Goal: Task Accomplishment & Management: Manage account settings

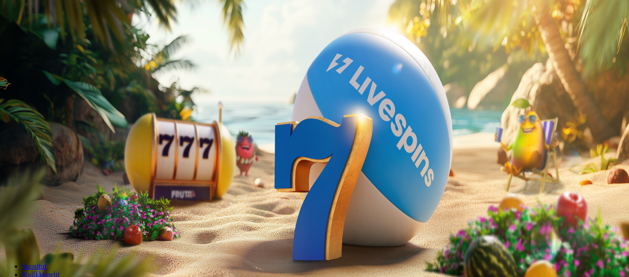
click at [49, 38] on button "Kirjaudu" at bounding box center [64, 34] width 30 height 10
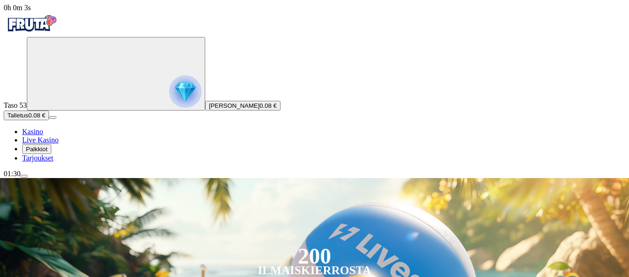
click at [28, 119] on span "Talletus" at bounding box center [17, 115] width 21 height 7
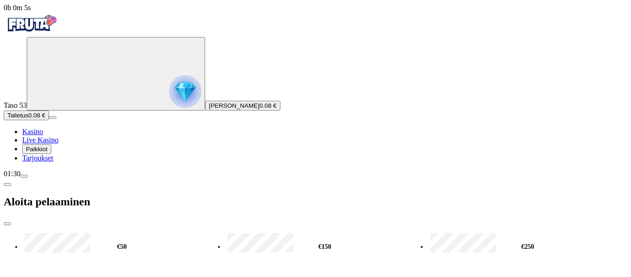
drag, startPoint x: 138, startPoint y: 73, endPoint x: 93, endPoint y: 75, distance: 44.9
click at [93, 75] on div "0h 0m 5s Taso 53 [PERSON_NAME] 0.08 € Talletus 0.08 € Kasino Live Kasino Palkki…" at bounding box center [316, 178] width 624 height 348
type input "**"
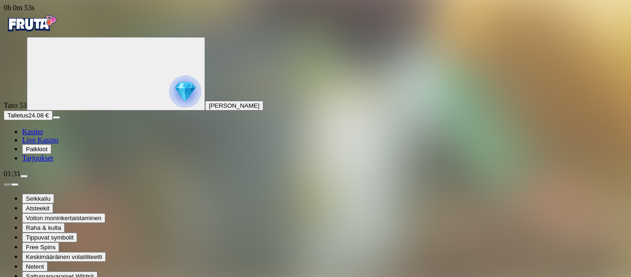
drag, startPoint x: 557, startPoint y: 75, endPoint x: 557, endPoint y: 131, distance: 56.4
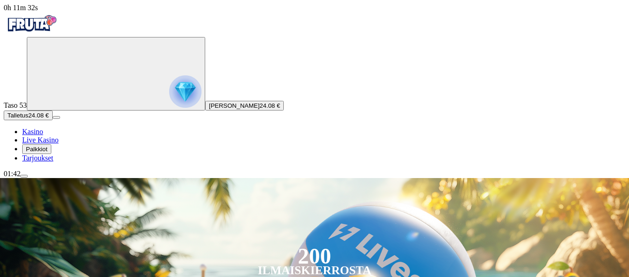
click at [24, 176] on span "menu icon" at bounding box center [24, 176] width 0 height 0
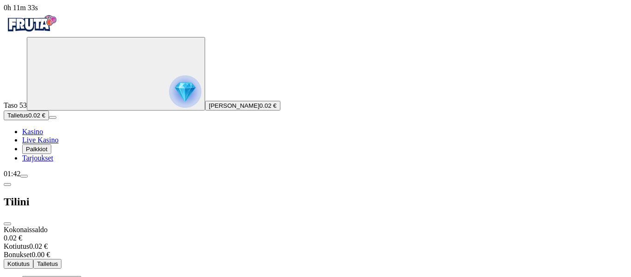
scroll to position [72, 0]
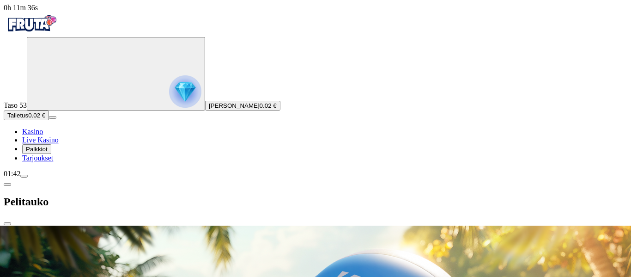
scroll to position [0, 0]
